Goal: Obtain resource: Download file/media

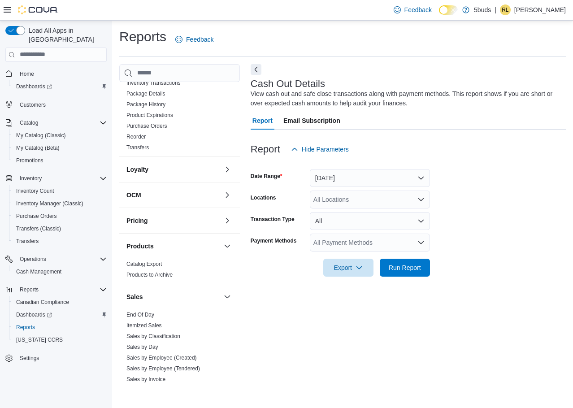
scroll to position [372, 0]
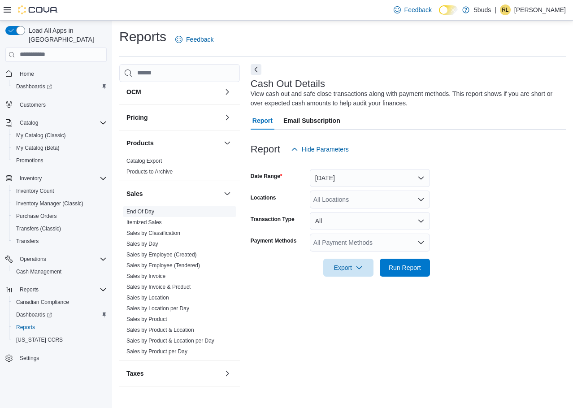
click at [175, 206] on span "End Of Day" at bounding box center [179, 211] width 113 height 11
click at [178, 206] on span "End Of Day" at bounding box center [179, 211] width 113 height 11
click at [180, 206] on span "End Of Day" at bounding box center [179, 211] width 113 height 11
click at [148, 208] on link "End Of Day" at bounding box center [140, 211] width 28 height 6
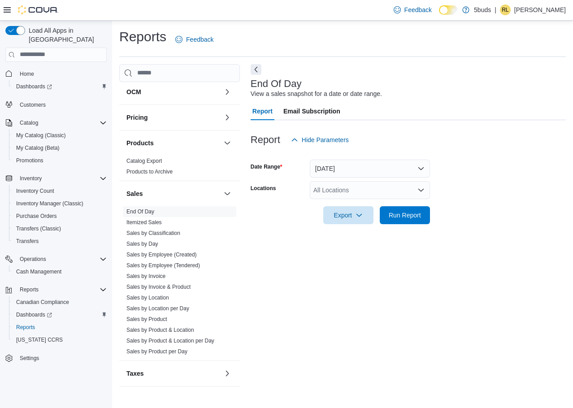
click at [372, 190] on div "All Locations" at bounding box center [370, 190] width 120 height 18
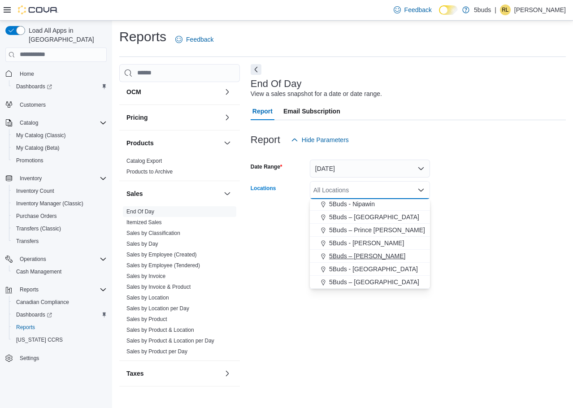
click at [369, 254] on span "5Buds – [PERSON_NAME]" at bounding box center [367, 256] width 76 height 9
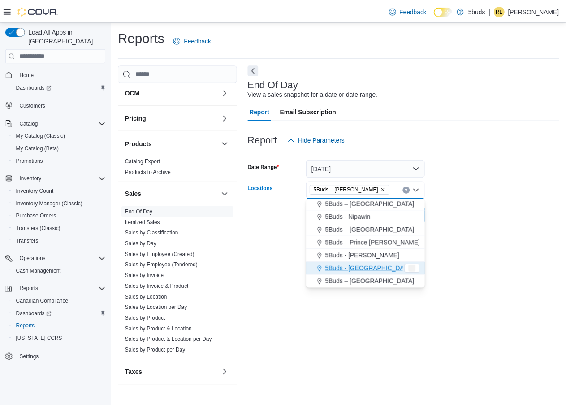
scroll to position [53, 0]
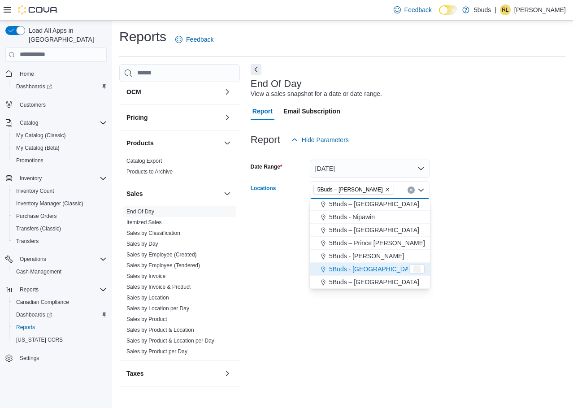
click at [552, 189] on form "Date Range [DATE] Locations 5Buds – [PERSON_NAME] Combo box. Selected. 5Buds – …" at bounding box center [408, 186] width 315 height 75
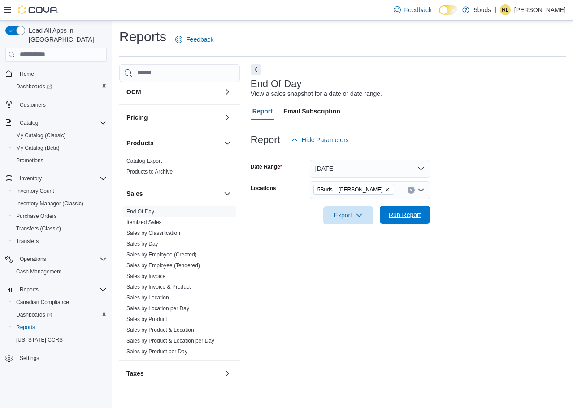
click at [400, 214] on span "Run Report" at bounding box center [405, 214] width 32 height 9
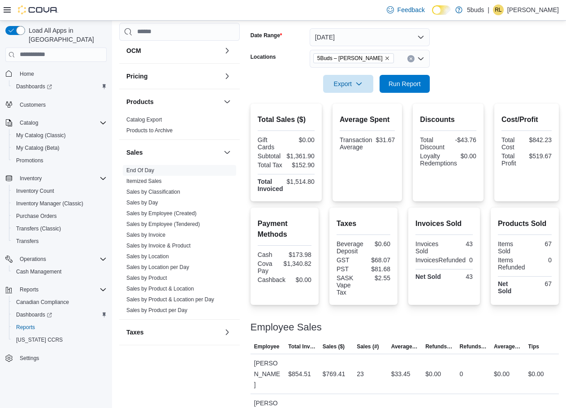
scroll to position [136, 0]
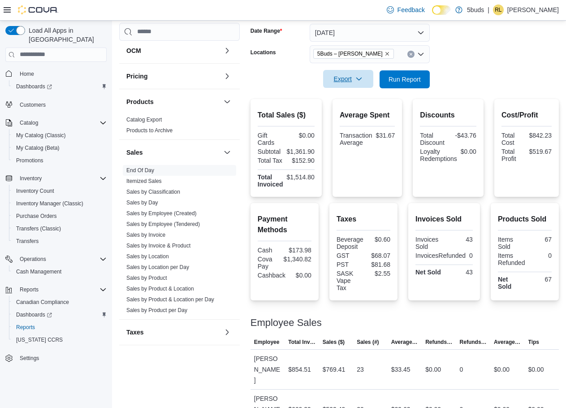
click at [342, 77] on span "Export" at bounding box center [348, 79] width 39 height 18
click at [349, 91] on button "Export to Excel" at bounding box center [349, 97] width 51 height 18
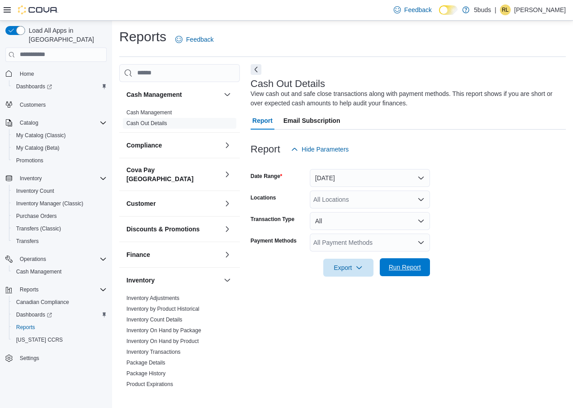
click at [413, 265] on span "Run Report" at bounding box center [405, 267] width 32 height 9
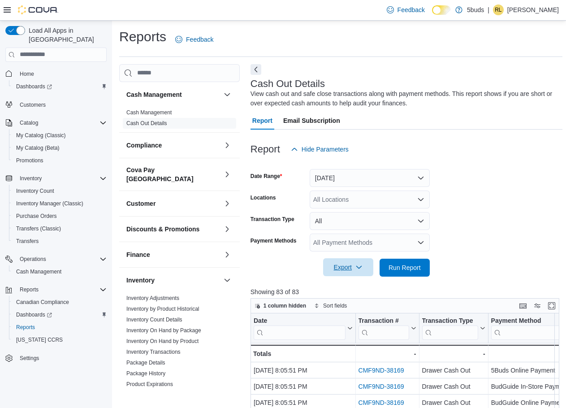
click at [357, 269] on icon "button" at bounding box center [359, 267] width 7 height 7
click at [355, 285] on span "Export to Excel" at bounding box center [350, 285] width 40 height 7
click at [358, 195] on div "All Locations" at bounding box center [370, 200] width 120 height 18
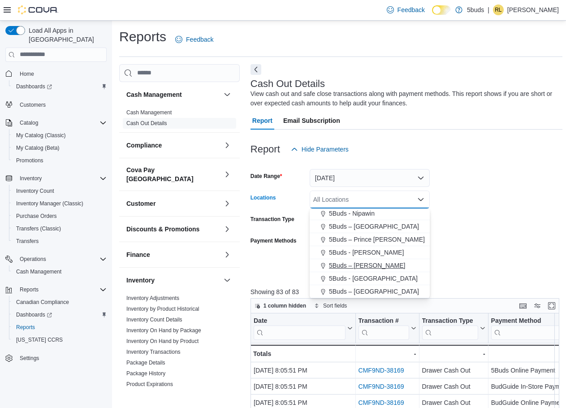
click at [368, 265] on span "5Buds – [PERSON_NAME]" at bounding box center [367, 265] width 76 height 9
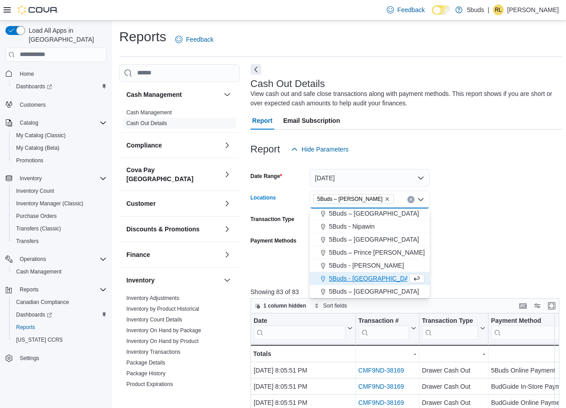
scroll to position [53, 0]
click at [520, 205] on form "Date Range Today Locations 5Buds – Warman Combo box. Selected. 5Buds – Warman. …" at bounding box center [407, 217] width 312 height 118
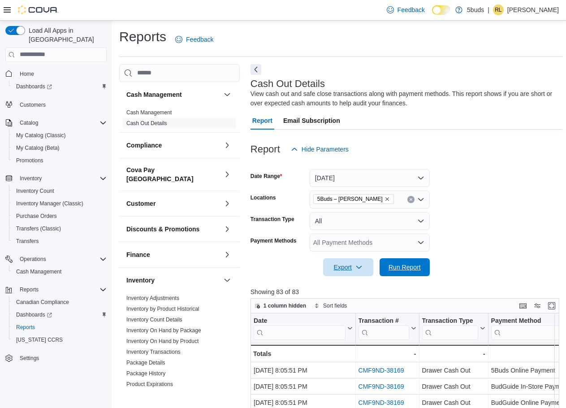
click at [401, 275] on span "Run Report" at bounding box center [404, 267] width 39 height 18
click at [352, 267] on span "Export" at bounding box center [348, 267] width 39 height 18
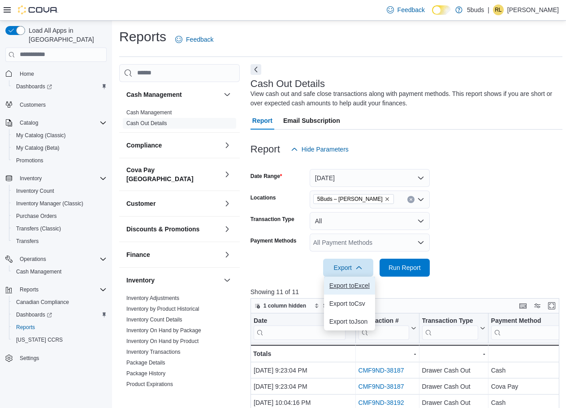
click at [350, 287] on span "Export to Excel" at bounding box center [350, 285] width 40 height 7
